Goal: Task Accomplishment & Management: Manage account settings

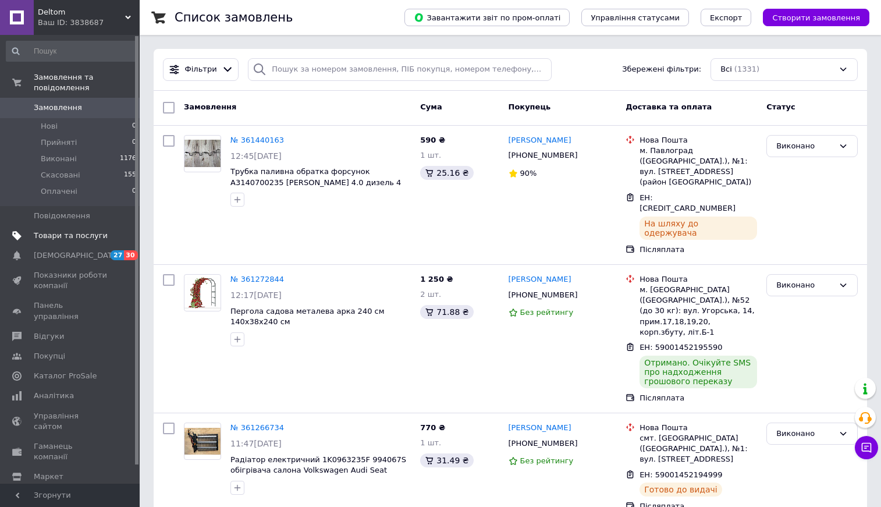
click at [75, 236] on span "Товари та послуги" at bounding box center [71, 235] width 74 height 10
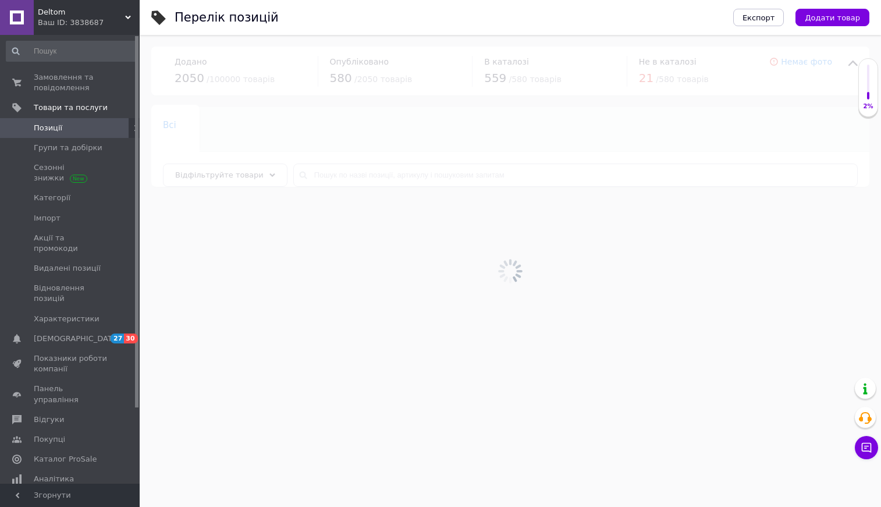
click at [335, 177] on div at bounding box center [510, 271] width 741 height 472
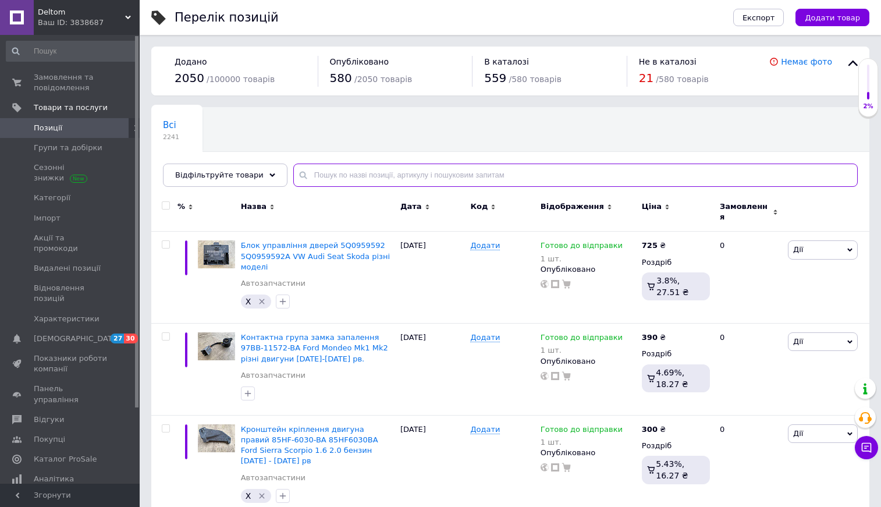
click at [328, 175] on input "text" at bounding box center [575, 175] width 564 height 23
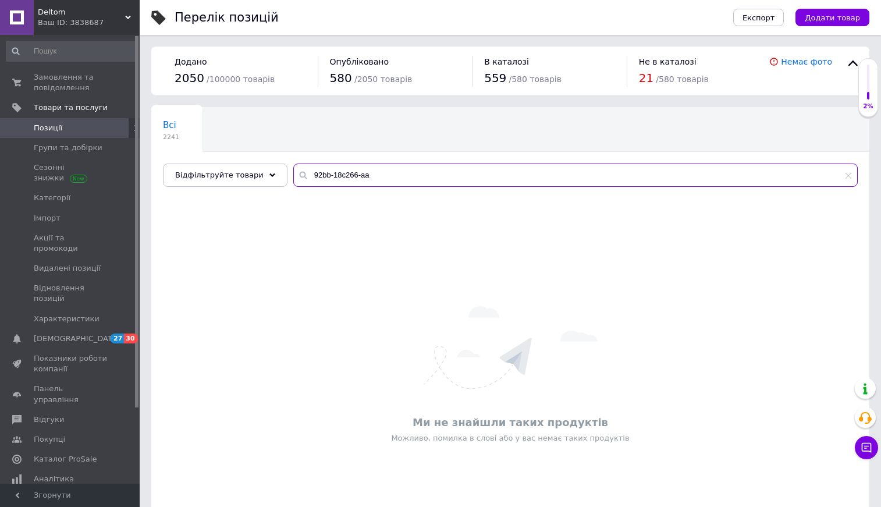
drag, startPoint x: 372, startPoint y: 175, endPoint x: 301, endPoint y: 175, distance: 71.6
click at [301, 175] on input "92bb-18c266-aa" at bounding box center [575, 175] width 564 height 23
type input "192801 кнопка"
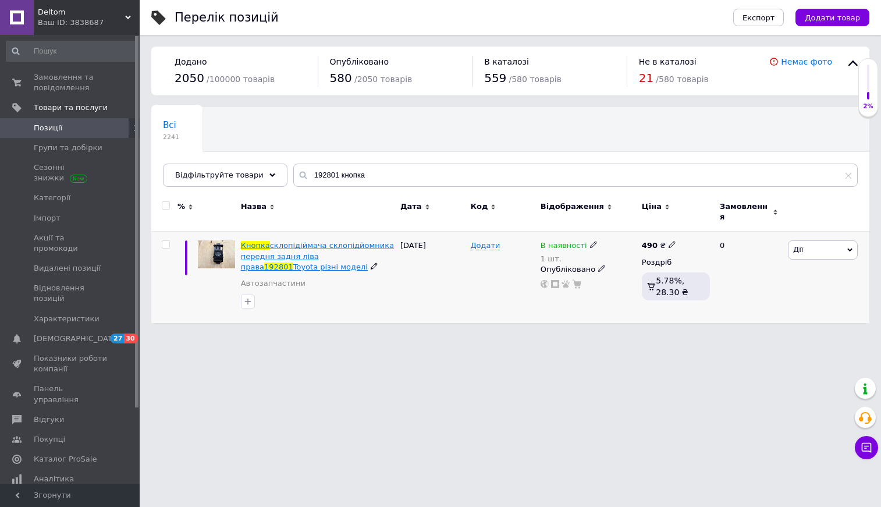
click at [276, 251] on span "склопідіймача склопідйомника передня задня ліва права" at bounding box center [317, 256] width 153 height 30
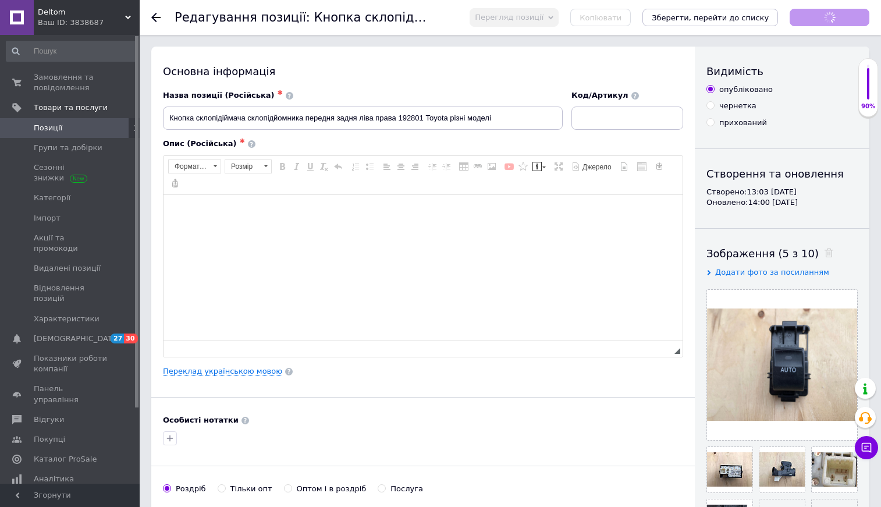
checkbox input "true"
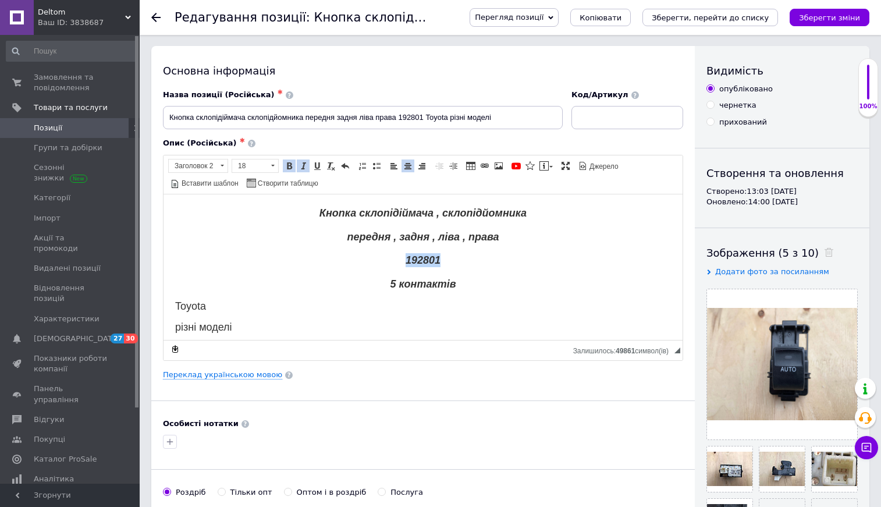
drag, startPoint x: 452, startPoint y: 258, endPoint x: 399, endPoint y: 261, distance: 53.0
click at [399, 261] on h2 "192801" at bounding box center [423, 260] width 496 height 14
copy em "192801"
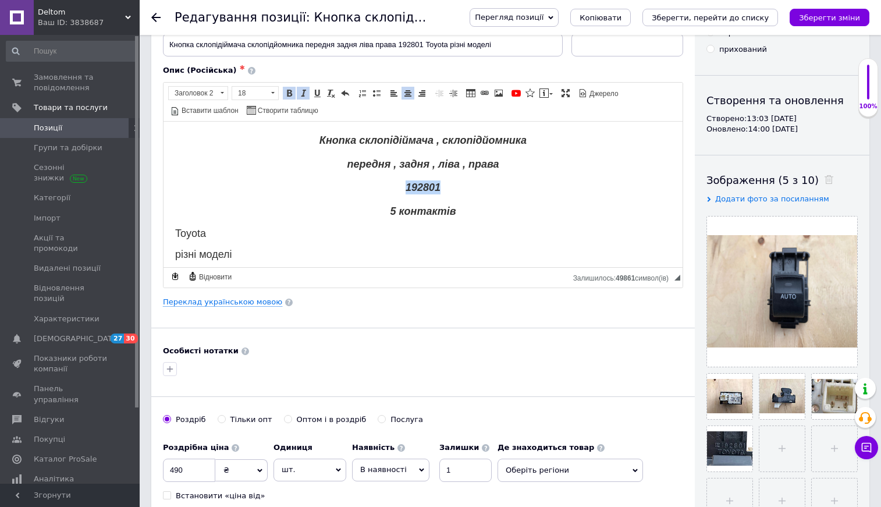
scroll to position [69, 0]
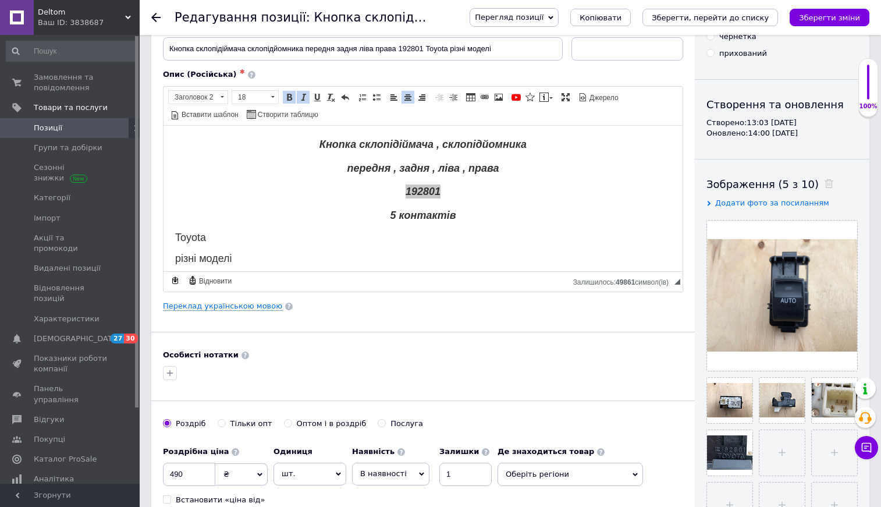
click at [157, 17] on use at bounding box center [155, 17] width 9 height 9
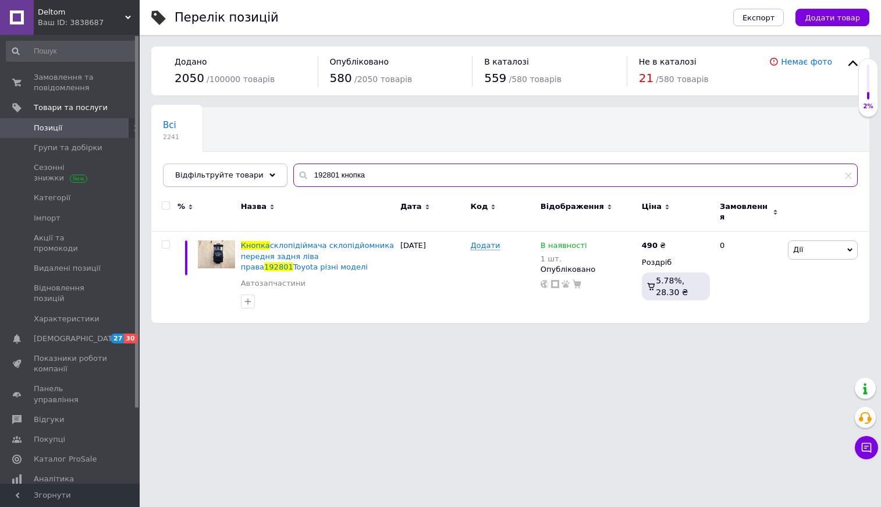
drag, startPoint x: 365, startPoint y: 173, endPoint x: 254, endPoint y: 172, distance: 111.2
click at [254, 172] on div "Відфільтруйте товари 192801 кнопка" at bounding box center [510, 175] width 695 height 23
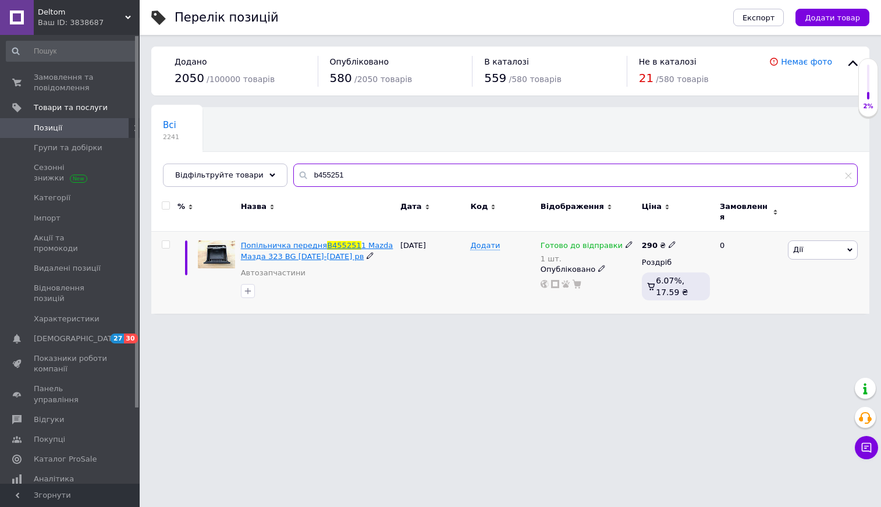
type input "b455251"
click at [296, 241] on span "Попільничка передня" at bounding box center [284, 245] width 86 height 9
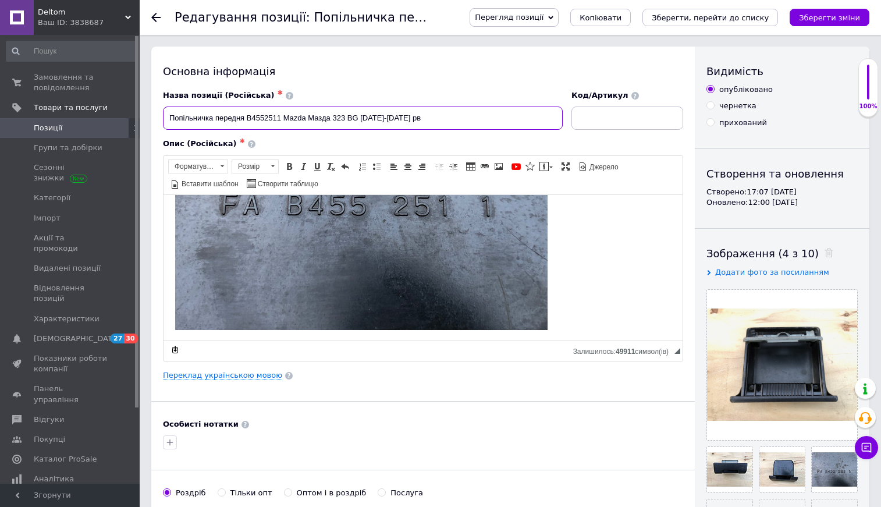
drag, startPoint x: 280, startPoint y: 118, endPoint x: 246, endPoint y: 117, distance: 33.8
click at [246, 117] on input "Попільничка передня B4552511 Mazda Мазда 323 BG [DATE]-[DATE] рв" at bounding box center [363, 117] width 400 height 23
click at [161, 17] on div at bounding box center [162, 17] width 23 height 35
checkbox input "true"
click at [156, 17] on use at bounding box center [155, 17] width 9 height 9
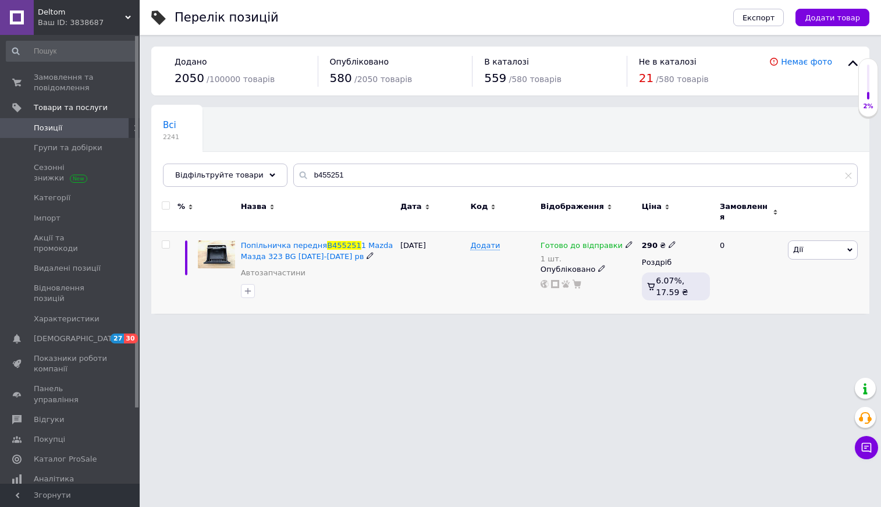
click at [669, 242] on use at bounding box center [672, 245] width 6 height 6
drag, startPoint x: 702, startPoint y: 229, endPoint x: 687, endPoint y: 229, distance: 14.6
click at [687, 229] on input "290" at bounding box center [729, 232] width 88 height 23
type input "370"
click at [626, 241] on icon at bounding box center [629, 244] width 7 height 7
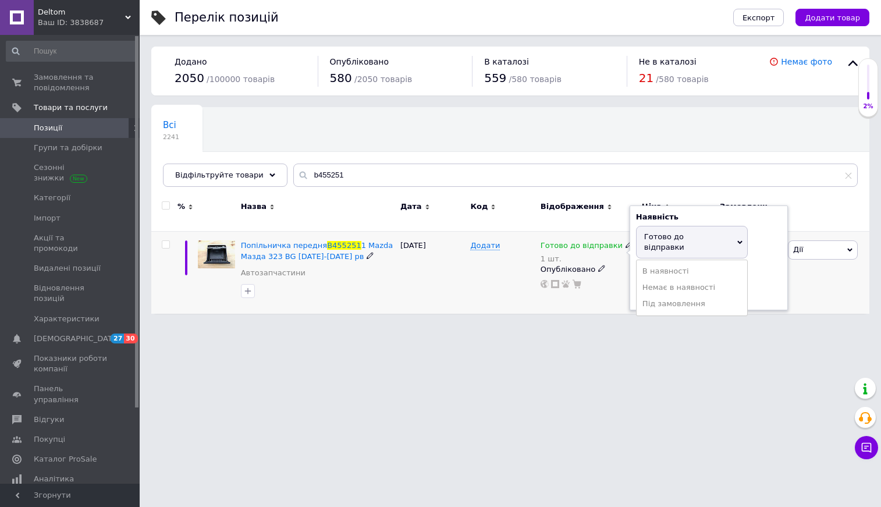
click at [671, 232] on span "Готово до відправки" at bounding box center [664, 241] width 40 height 19
drag, startPoint x: 655, startPoint y: 274, endPoint x: 604, endPoint y: 274, distance: 51.2
click at [604, 274] on div "Готово до відправки 1 шт. Наявність [PERSON_NAME] до відправки В наявності Нема…" at bounding box center [588, 264] width 95 height 48
type input "2"
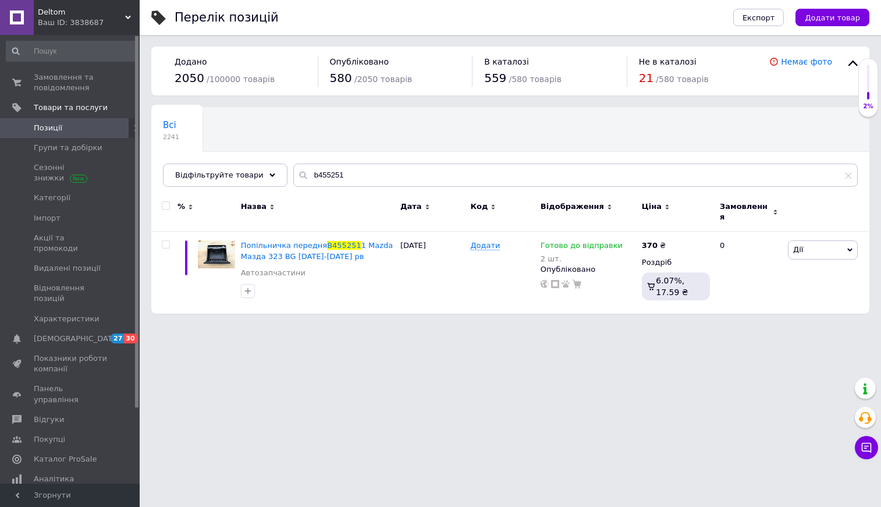
click at [347, 325] on html "Deltom Ваш ID: 3838687 Сайт Deltom Кабінет покупця Перевірити стан системи Стор…" at bounding box center [440, 162] width 881 height 325
drag, startPoint x: 340, startPoint y: 175, endPoint x: 287, endPoint y: 175, distance: 53.0
click at [293, 175] on input "b455251" at bounding box center [575, 175] width 564 height 23
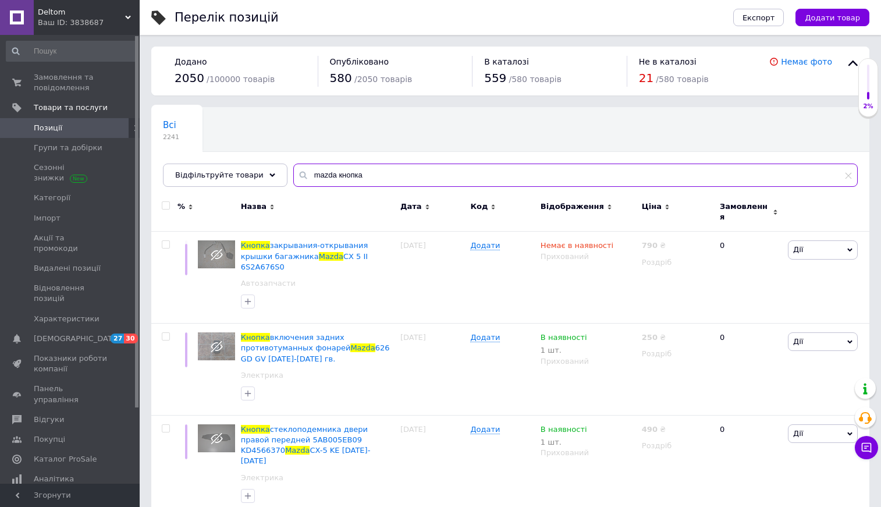
drag, startPoint x: 362, startPoint y: 176, endPoint x: 297, endPoint y: 178, distance: 65.2
click at [297, 178] on div "mazda кнопка" at bounding box center [575, 175] width 564 height 23
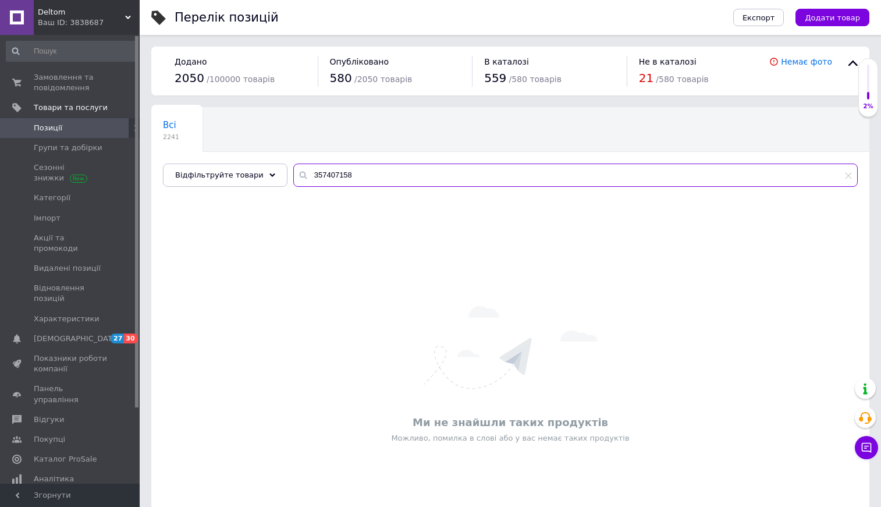
type input "357407158"
